Goal: Find contact information: Find contact information

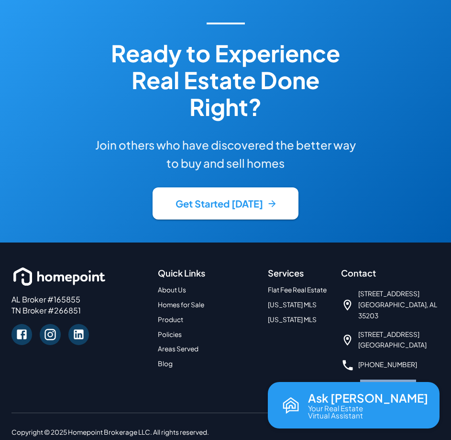
scroll to position [2538, 0]
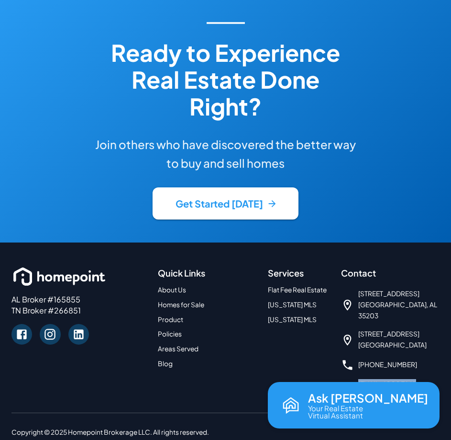
drag, startPoint x: 434, startPoint y: 374, endPoint x: 359, endPoint y: 373, distance: 74.7
click at [359, 379] on div "[EMAIL_ADDRESS][DOMAIN_NAME]" at bounding box center [390, 390] width 99 height 22
copy link "[EMAIL_ADDRESS][DOMAIN_NAME]"
click at [419, 358] on div "[PHONE_NUMBER]" at bounding box center [390, 364] width 99 height 13
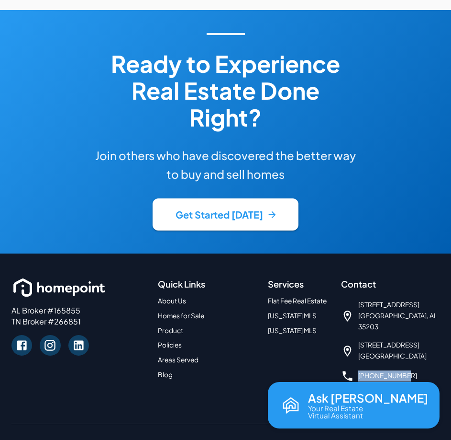
drag, startPoint x: 421, startPoint y: 350, endPoint x: 359, endPoint y: 350, distance: 62.2
click at [359, 369] on div "[PHONE_NUMBER]" at bounding box center [390, 375] width 99 height 13
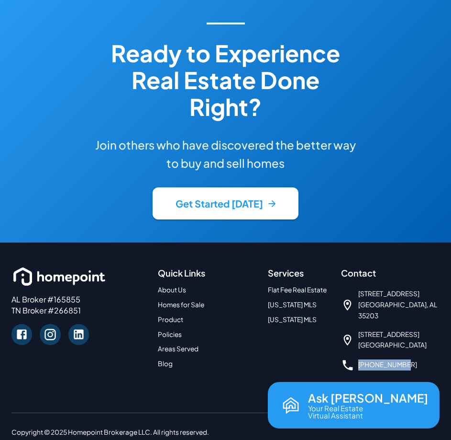
copy link "[PHONE_NUMBER]"
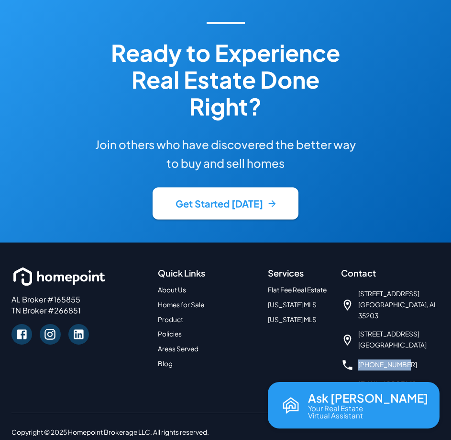
click at [399, 182] on div "Ready to Experience Real Estate Done Right? Join others who have discovered the…" at bounding box center [225, 120] width 451 height 243
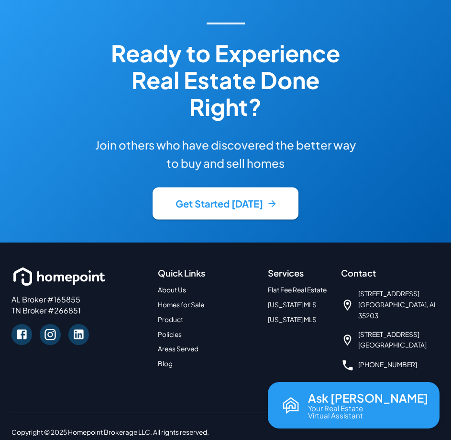
click at [169, 285] on link "About Us" at bounding box center [172, 289] width 28 height 8
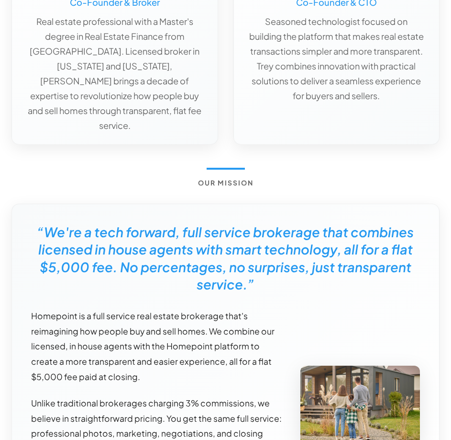
scroll to position [144, 0]
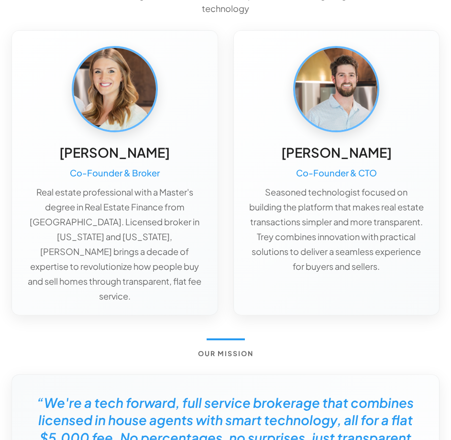
drag, startPoint x: 85, startPoint y: 160, endPoint x: 59, endPoint y: 161, distance: 25.4
click at [59, 161] on div "[PERSON_NAME] Co-Founder & Broker Real estate professional with a Master's degr…" at bounding box center [114, 223] width 175 height 159
